Goal: Information Seeking & Learning: Learn about a topic

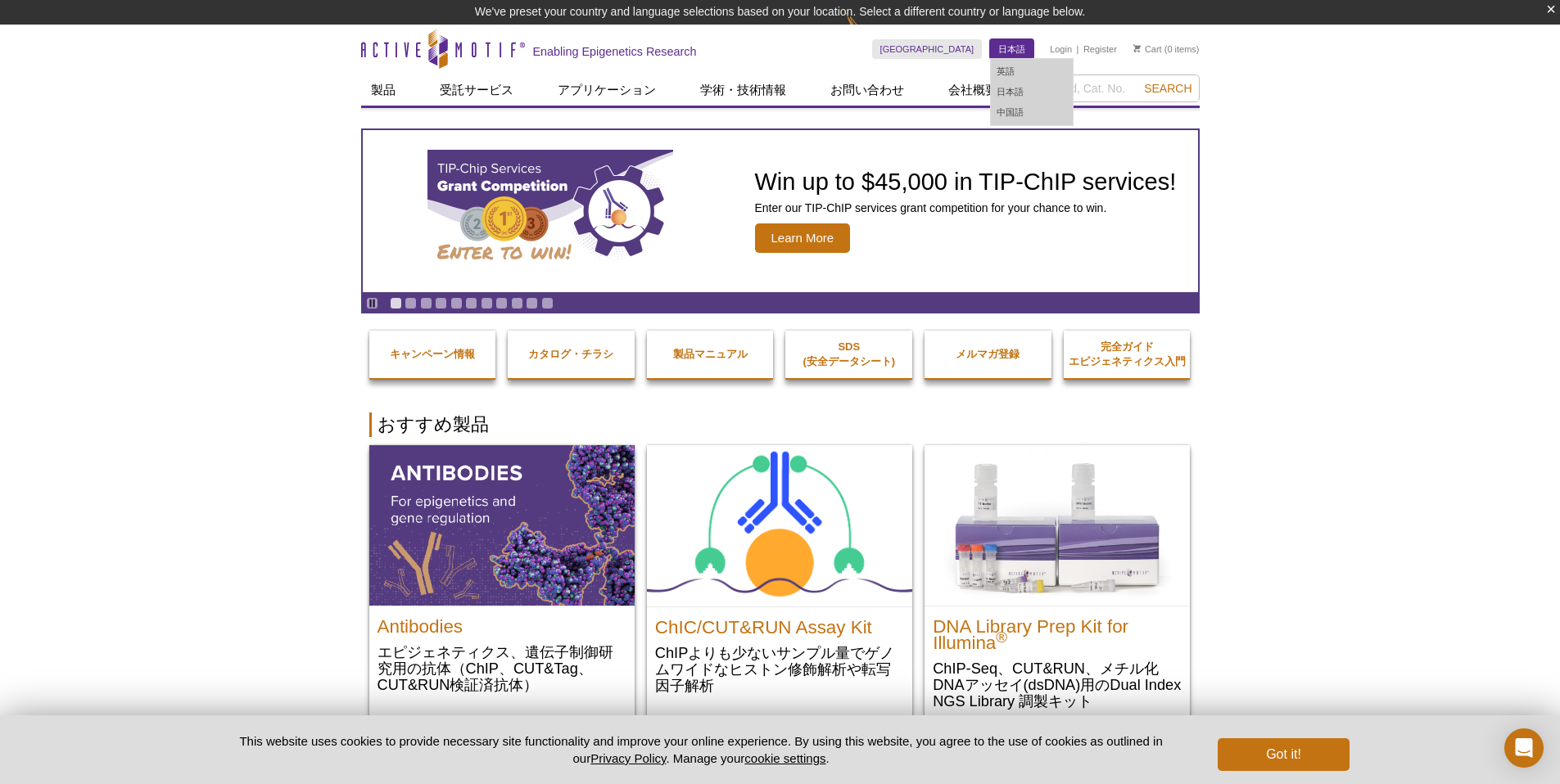
click at [1003, 50] on link "日本語" at bounding box center [1012, 50] width 44 height 20
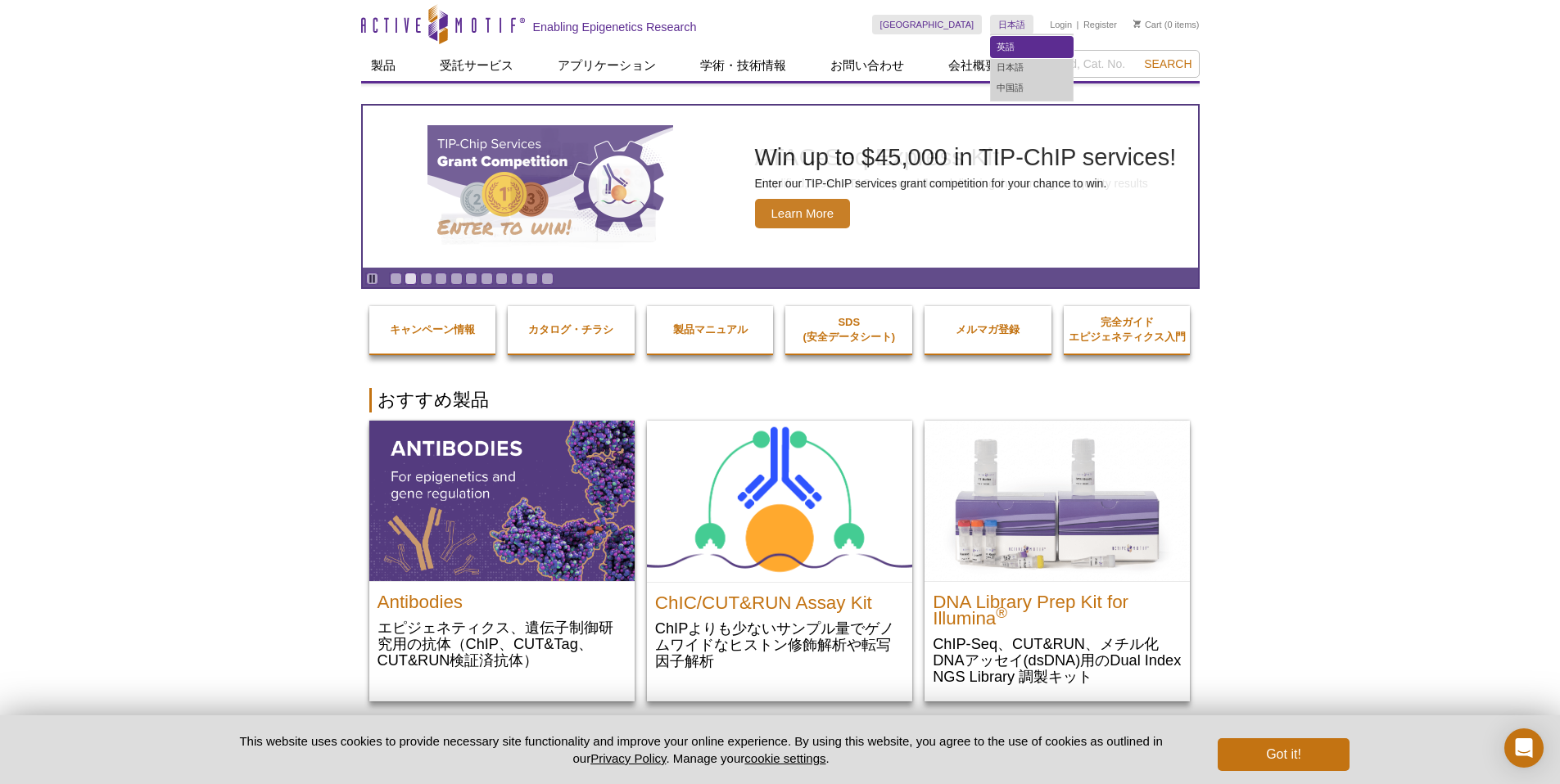
click at [1010, 50] on link "英語" at bounding box center [1031, 47] width 82 height 21
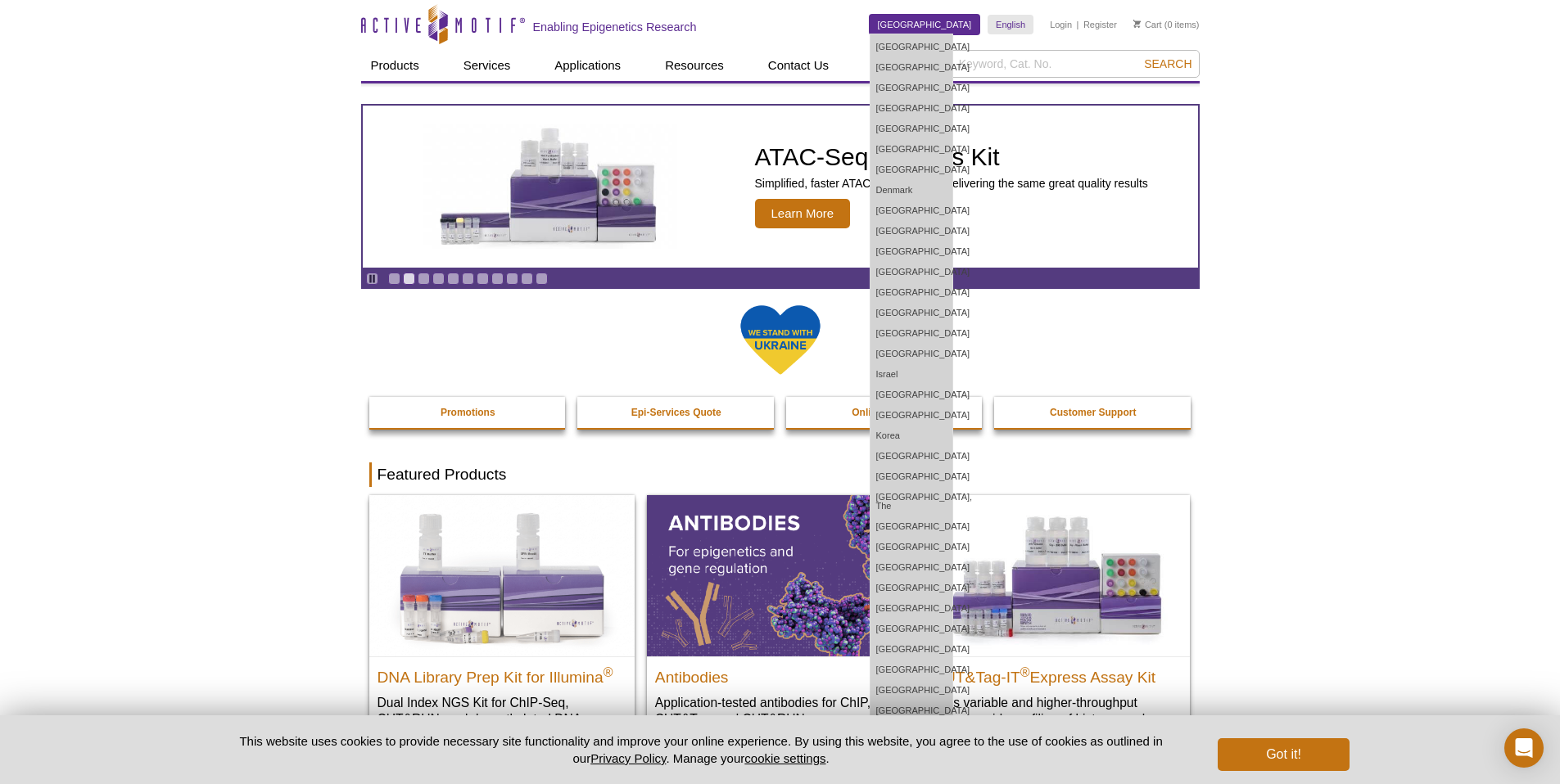
click at [955, 26] on link "[GEOGRAPHIC_DATA]" at bounding box center [924, 25] width 110 height 20
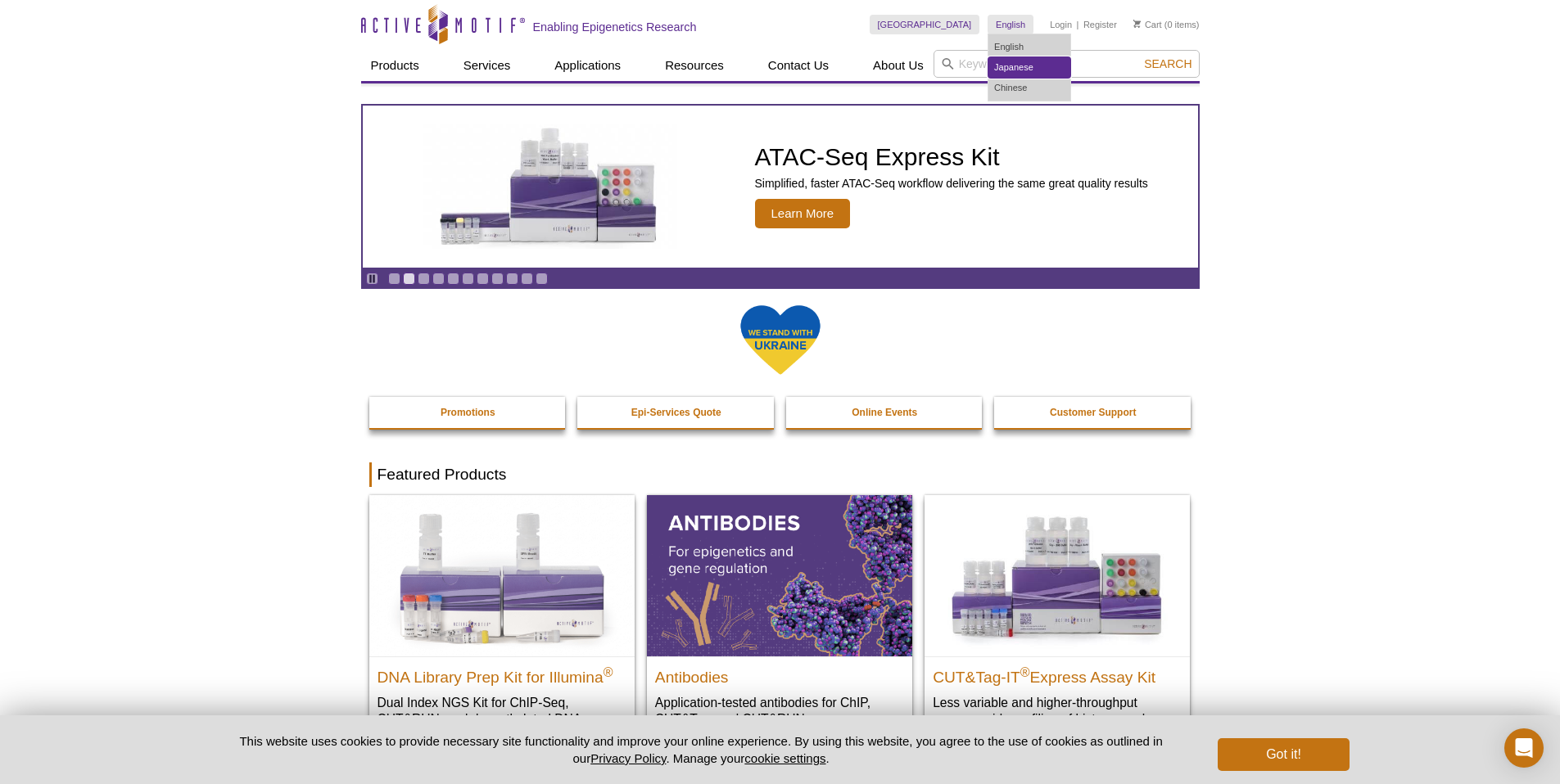
click at [1027, 63] on link "Japanese" at bounding box center [1029, 68] width 82 height 21
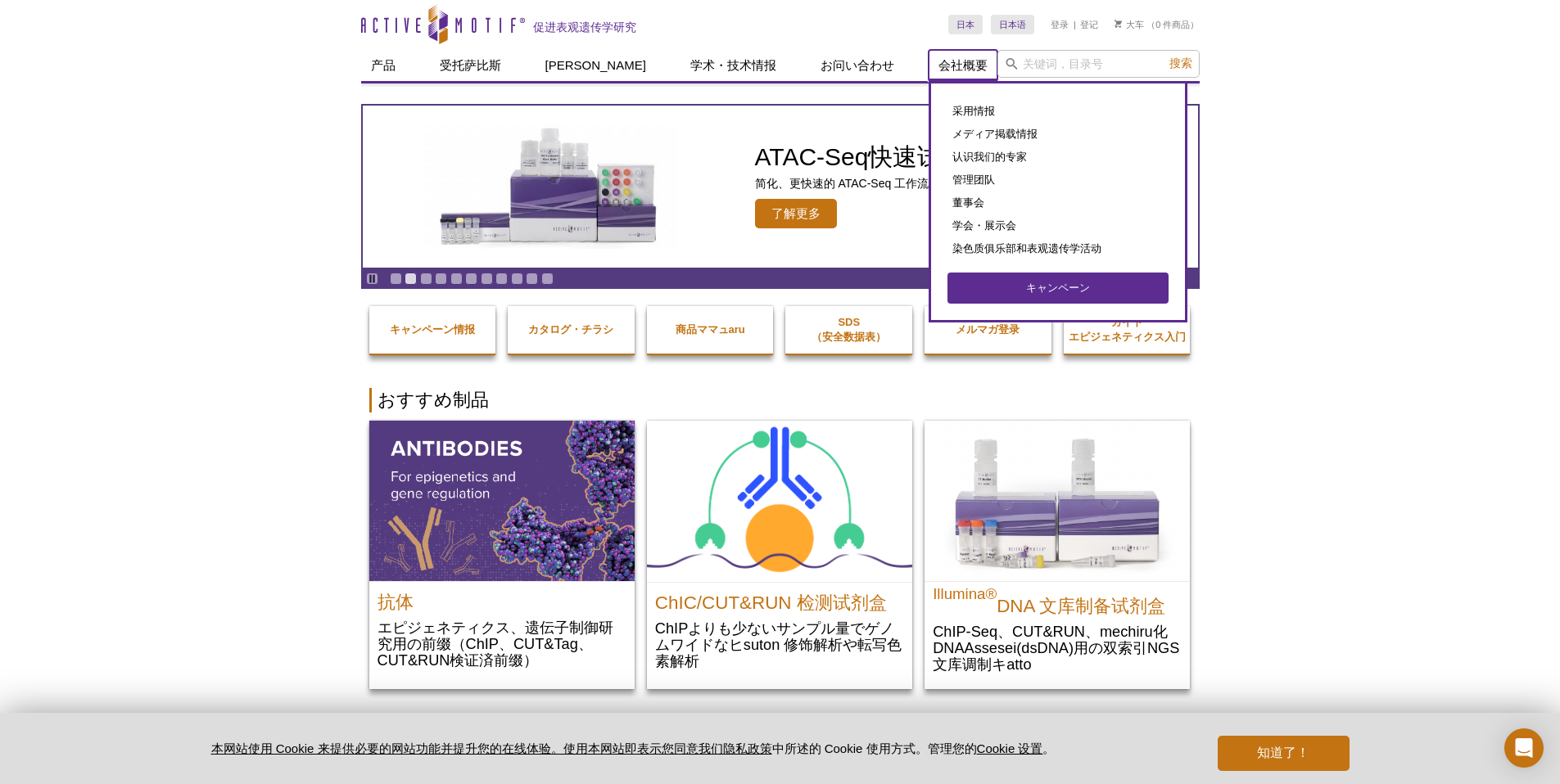
click at [939, 67] on font "会社概要" at bounding box center [962, 65] width 49 height 14
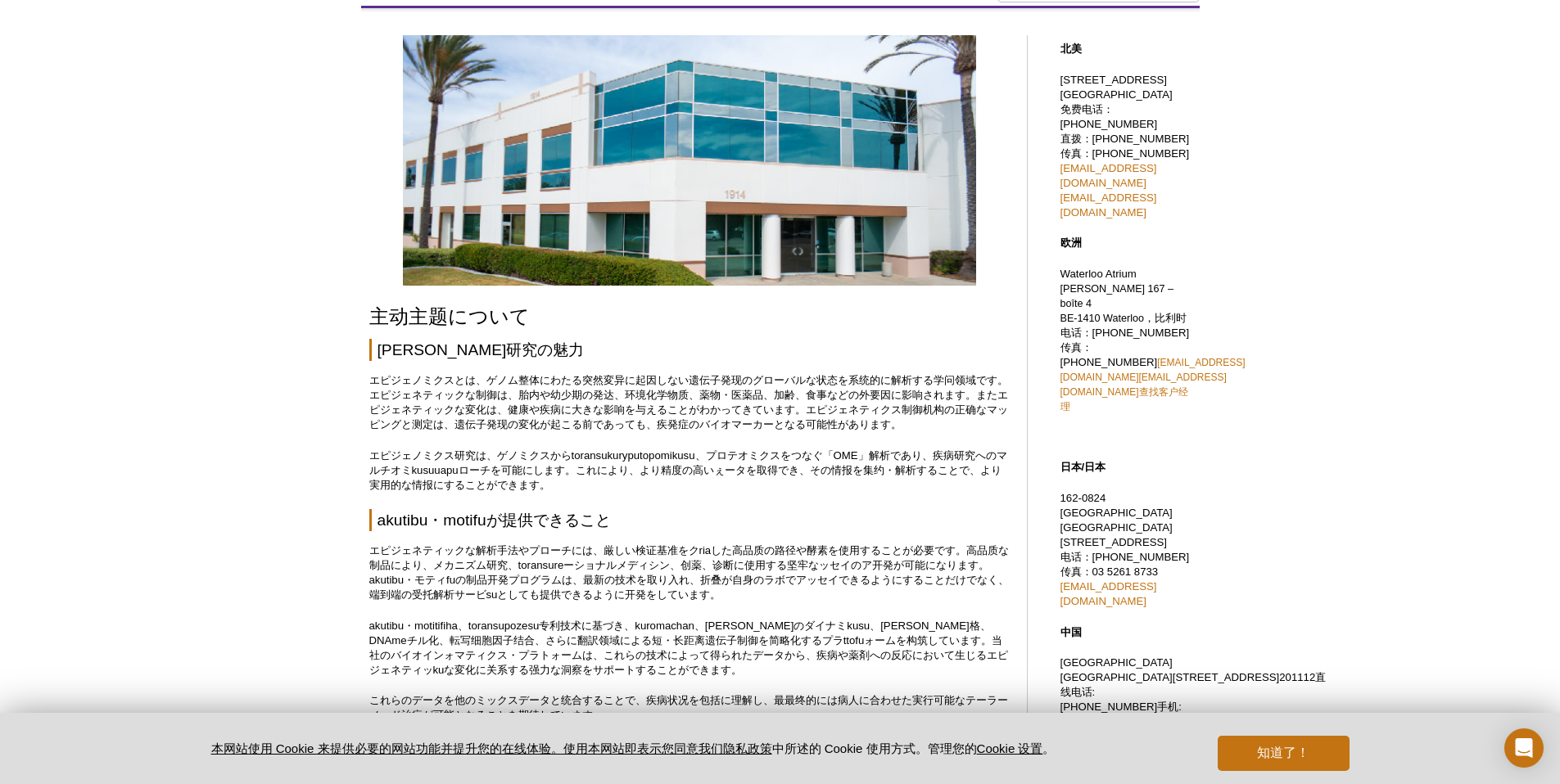
scroll to position [3, 0]
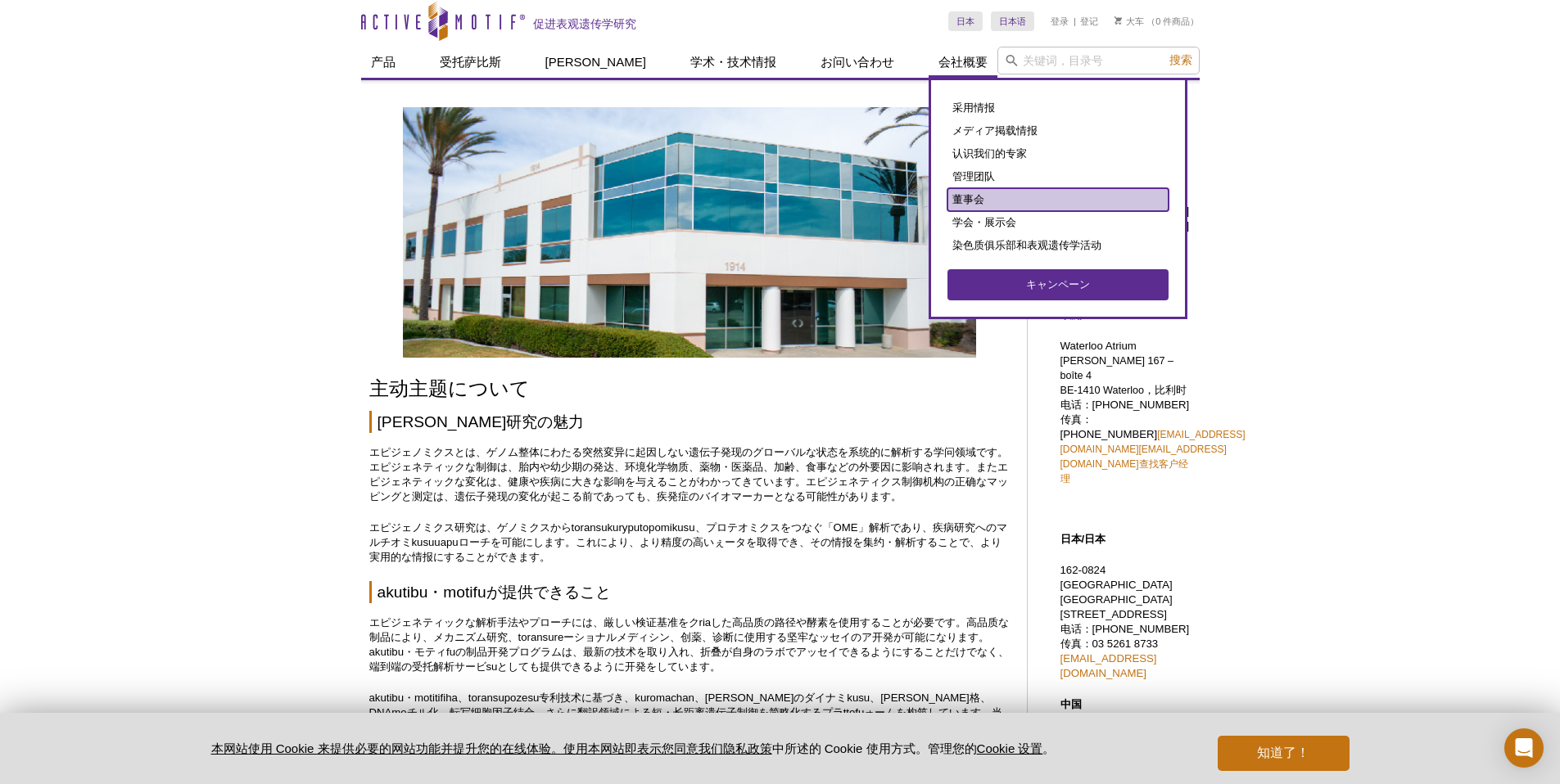
click at [953, 197] on font "董事会" at bounding box center [968, 199] width 32 height 12
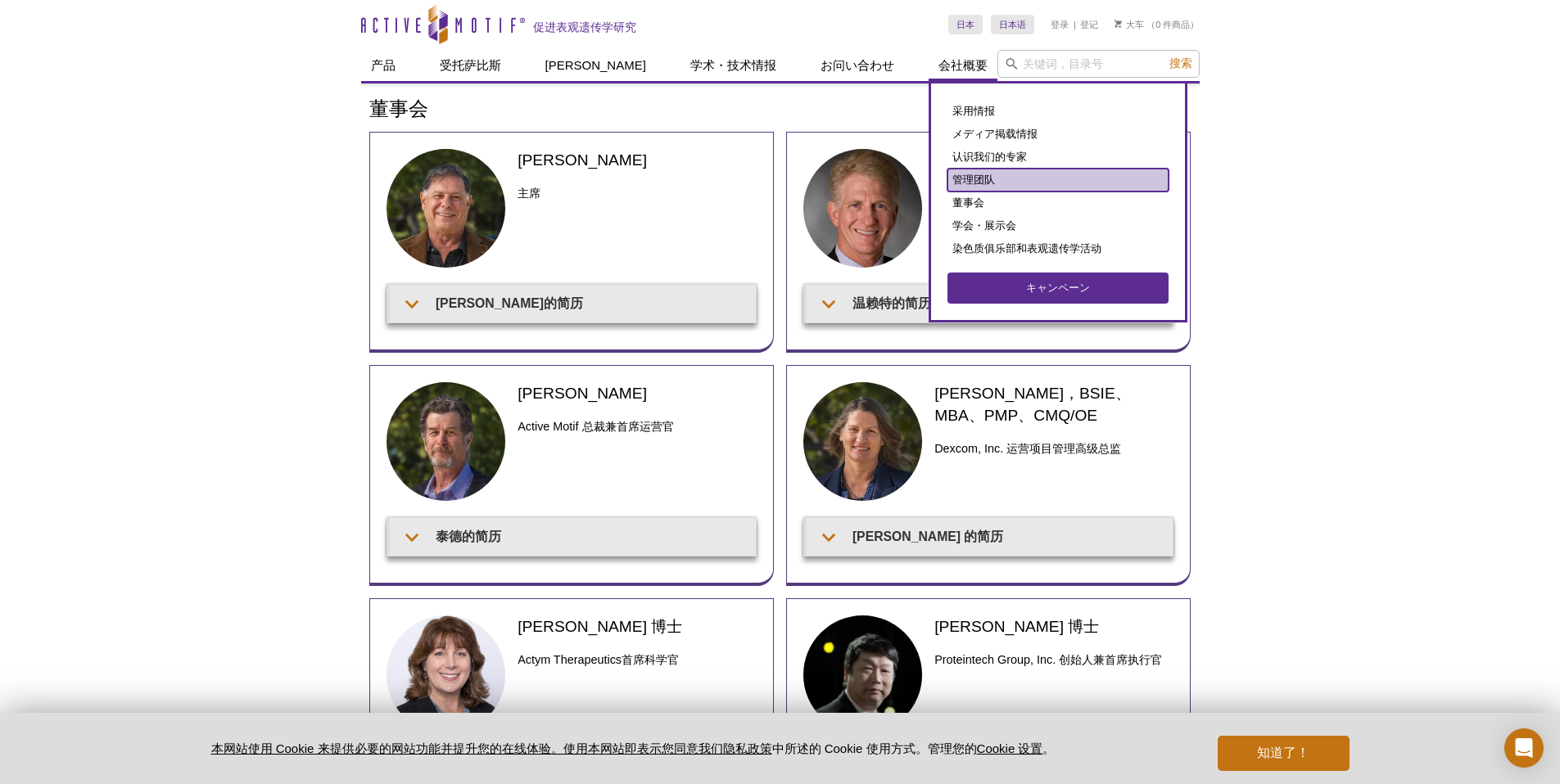
click at [953, 174] on font "管理团队" at bounding box center [973, 180] width 43 height 12
